Goal: Register for event/course

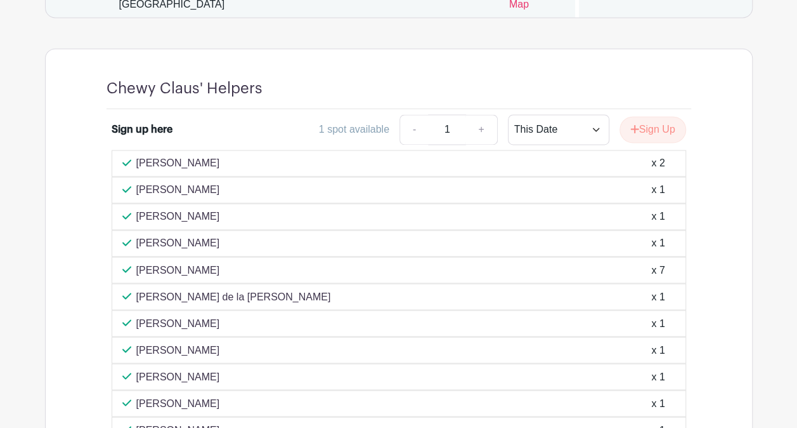
scroll to position [952, 0]
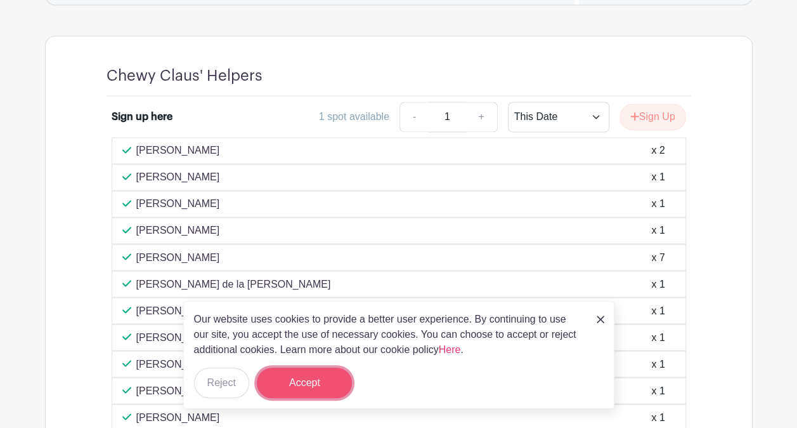
click at [288, 397] on button "Accept" at bounding box center [304, 382] width 95 height 30
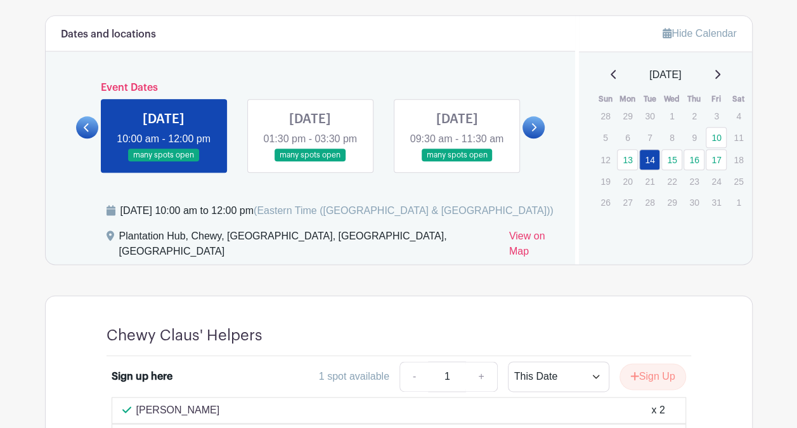
scroll to position [685, 0]
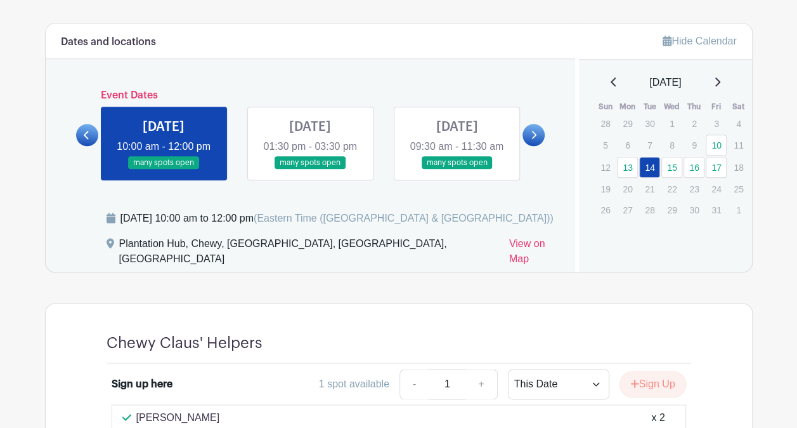
click at [310, 169] on link at bounding box center [310, 169] width 0 height 0
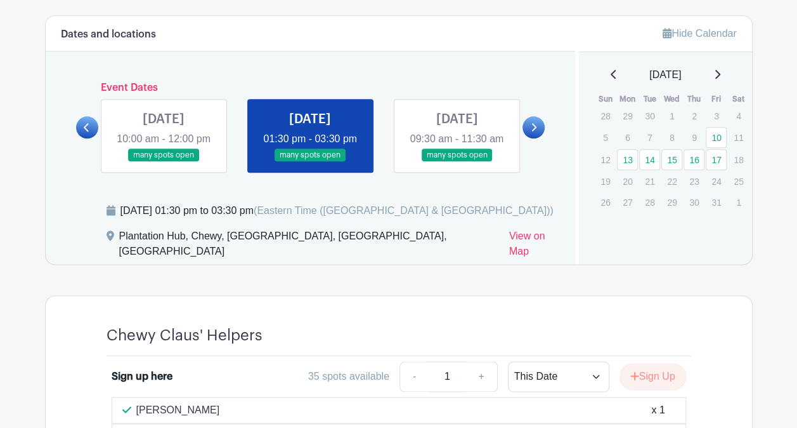
scroll to position [685, 0]
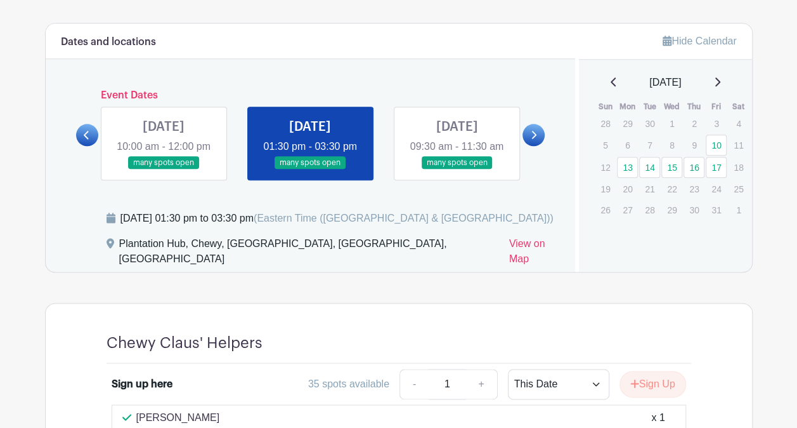
click at [164, 169] on link at bounding box center [164, 169] width 0 height 0
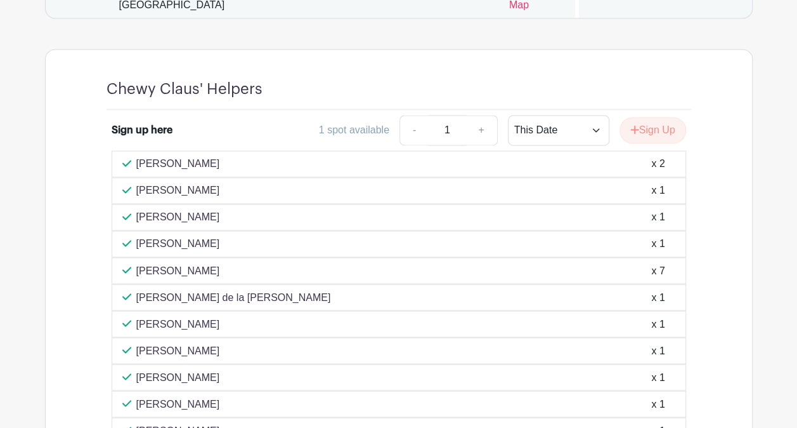
scroll to position [621, 0]
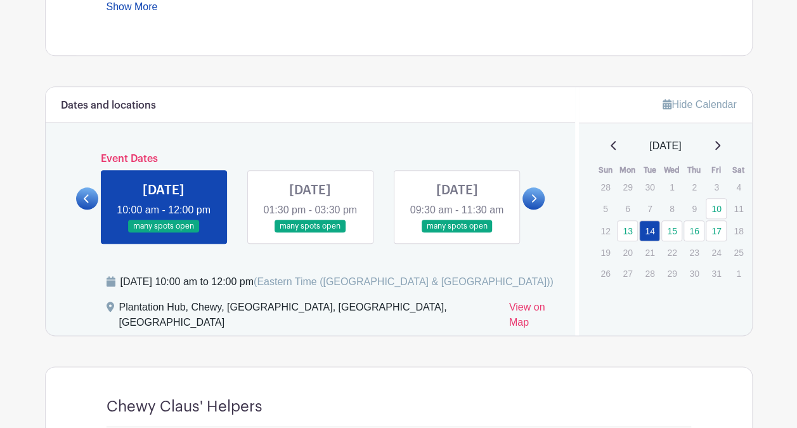
click at [310, 233] on link at bounding box center [310, 233] width 0 height 0
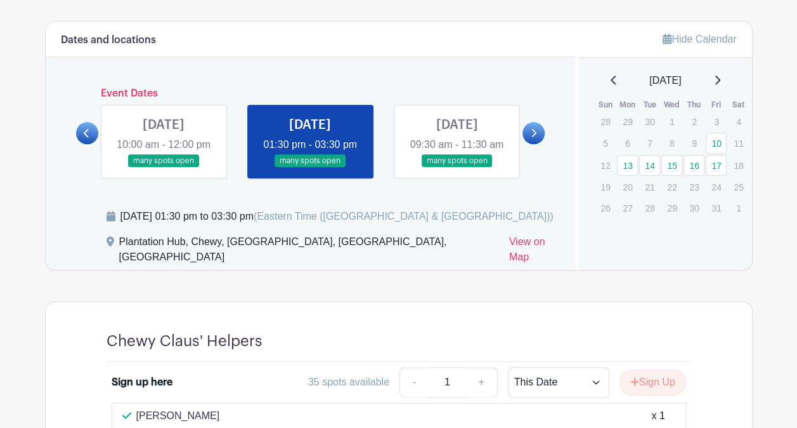
scroll to position [685, 0]
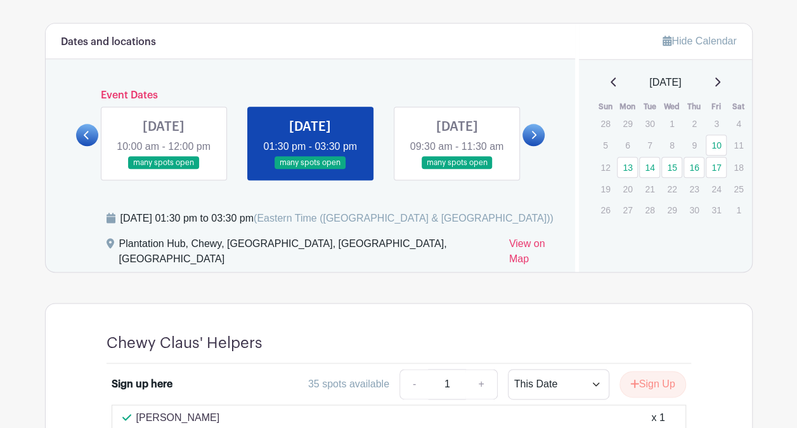
click at [457, 169] on link at bounding box center [457, 169] width 0 height 0
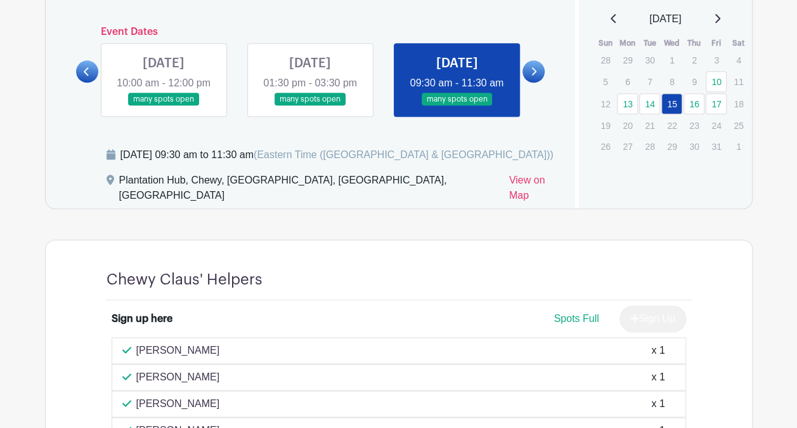
scroll to position [494, 0]
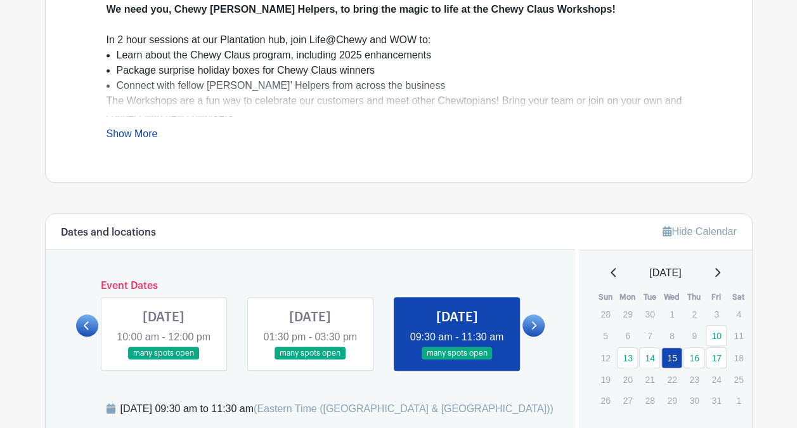
click at [538, 321] on div at bounding box center [534, 325] width 22 height 22
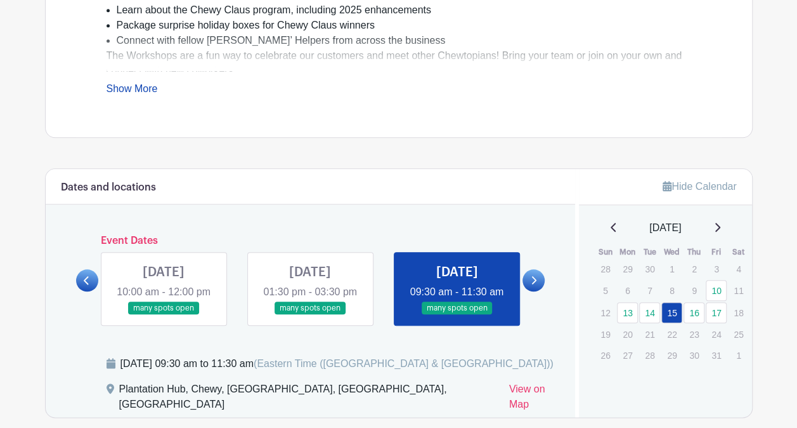
scroll to position [558, 0]
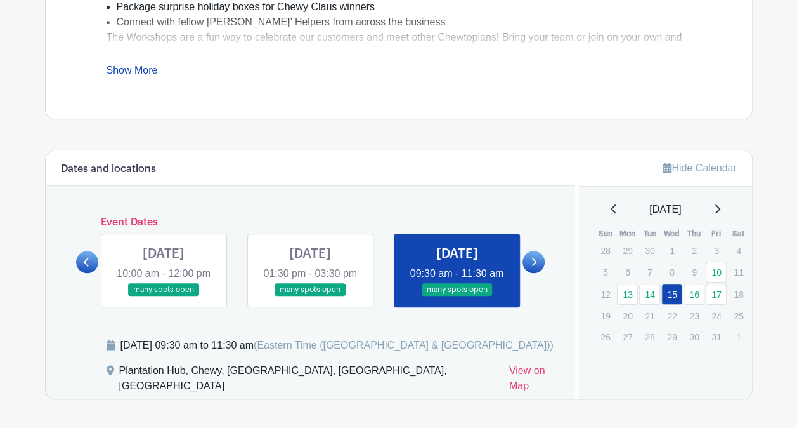
click at [537, 261] on link at bounding box center [534, 262] width 22 height 22
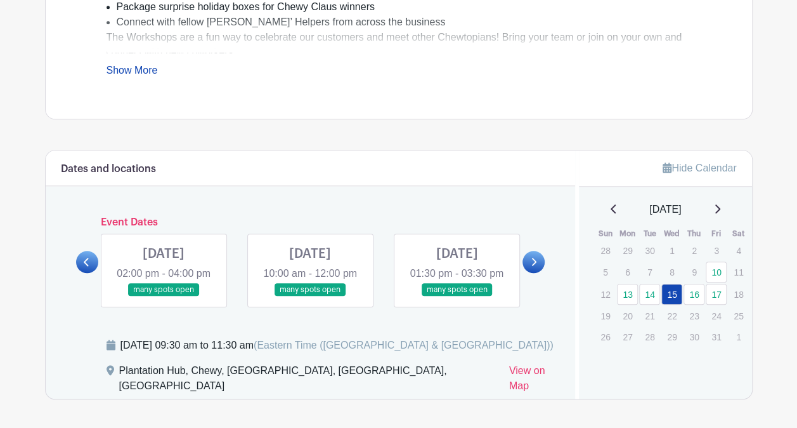
click at [89, 266] on icon at bounding box center [87, 262] width 6 height 10
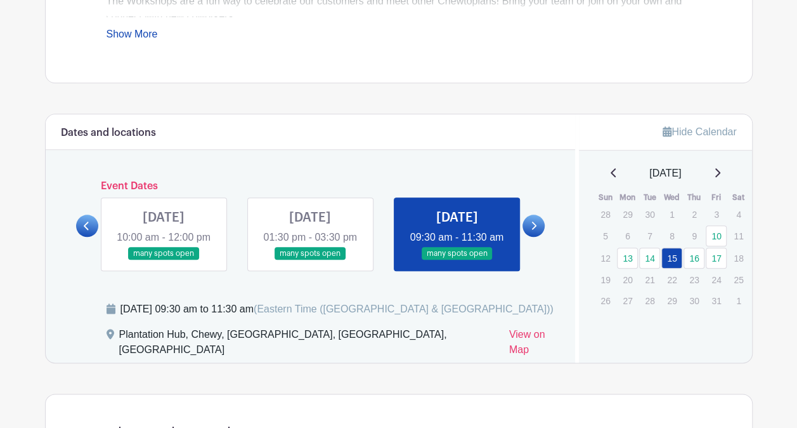
scroll to position [514, 0]
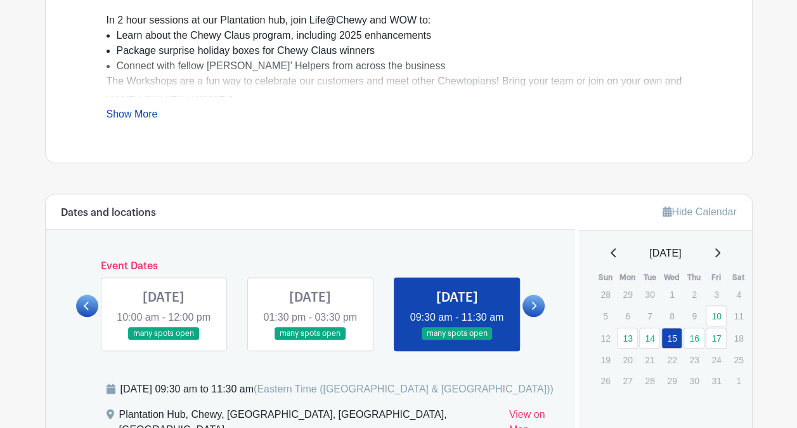
click at [533, 310] on icon at bounding box center [534, 306] width 6 height 10
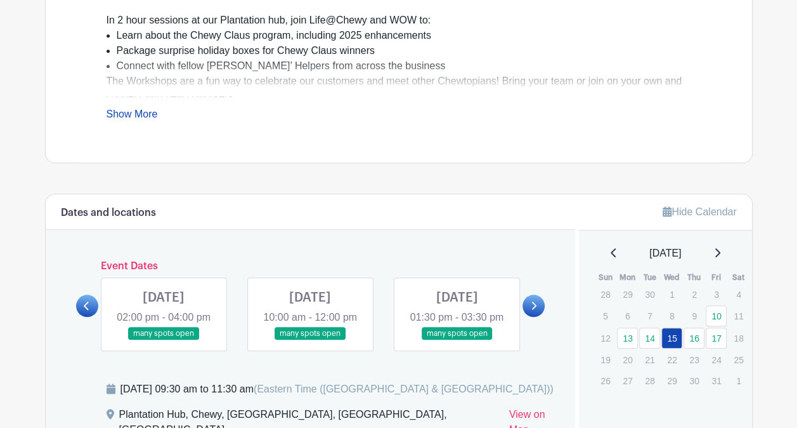
click at [164, 340] on link at bounding box center [164, 340] width 0 height 0
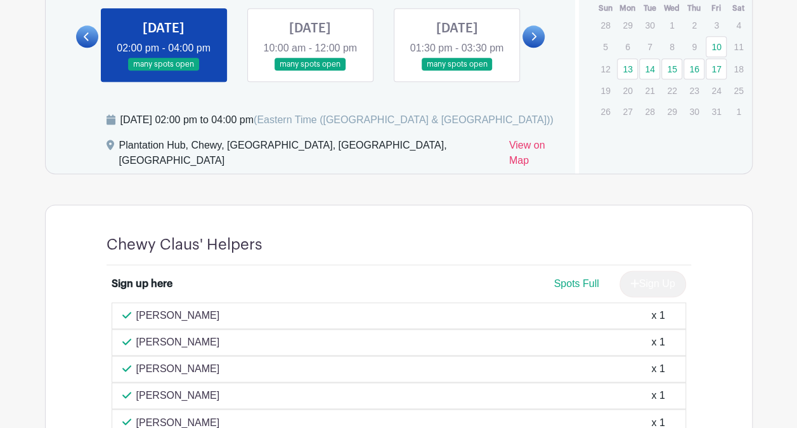
scroll to position [615, 0]
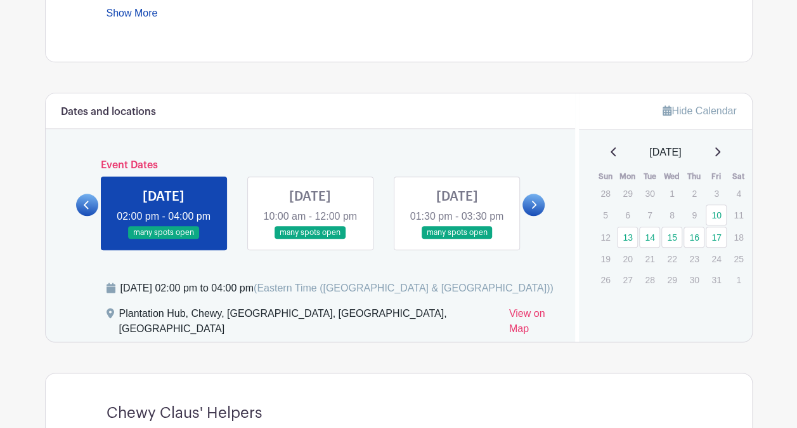
click at [80, 210] on link at bounding box center [87, 204] width 22 height 22
